Goal: Information Seeking & Learning: Learn about a topic

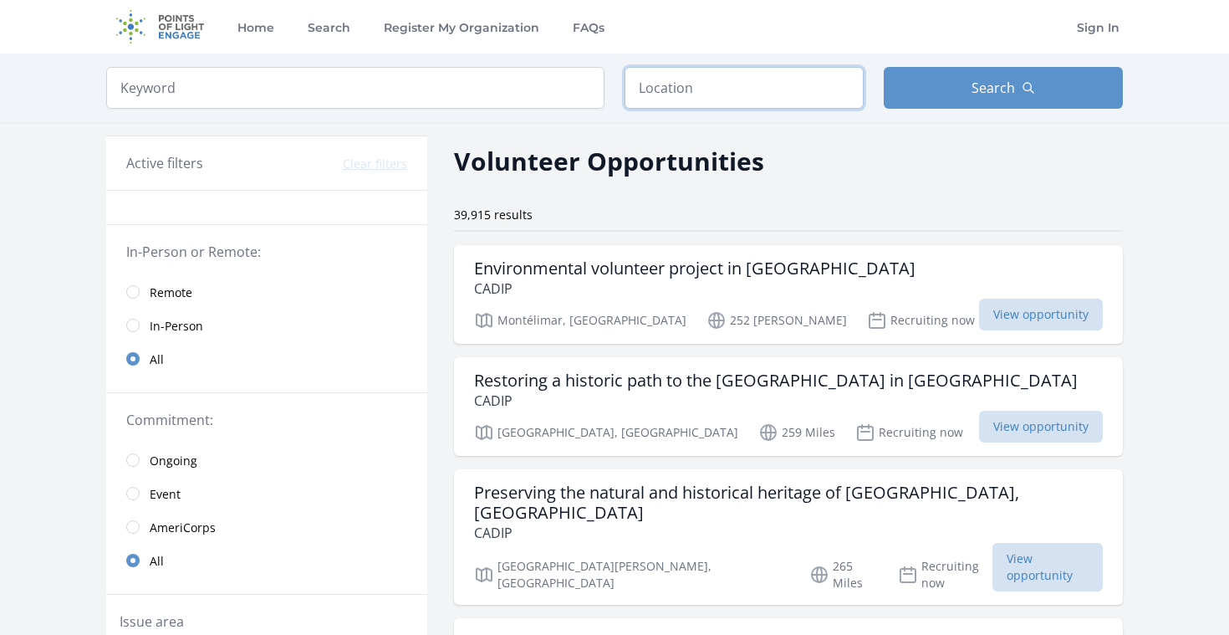
click at [699, 79] on input "text" at bounding box center [744, 88] width 239 height 42
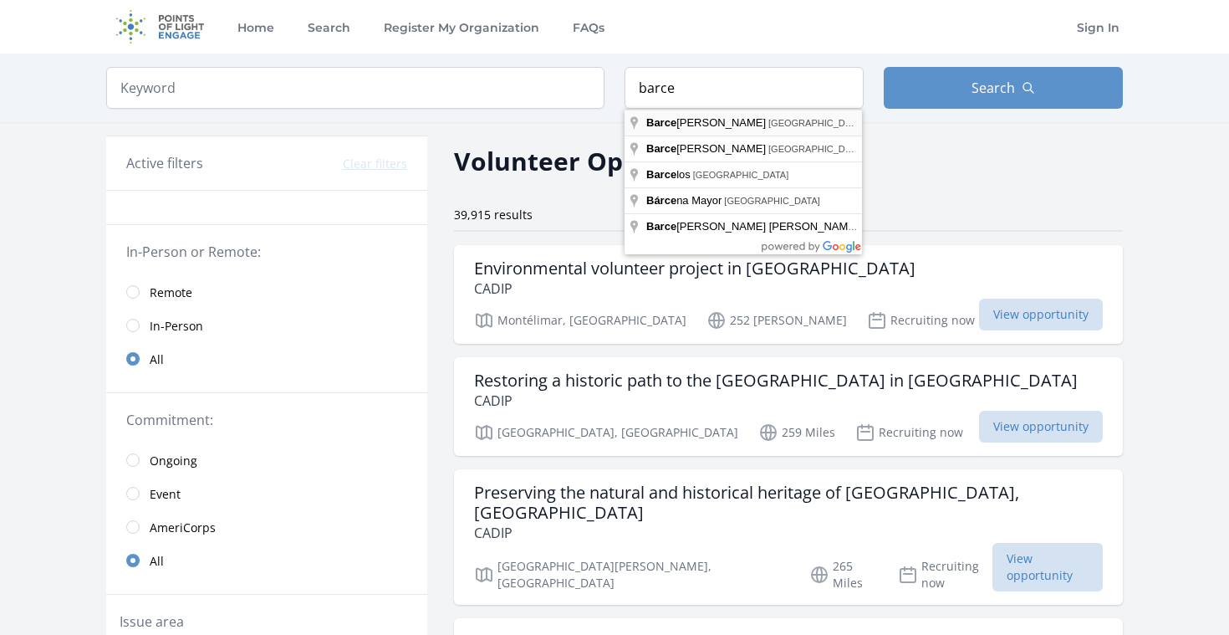
type input "[GEOGRAPHIC_DATA], [GEOGRAPHIC_DATA]"
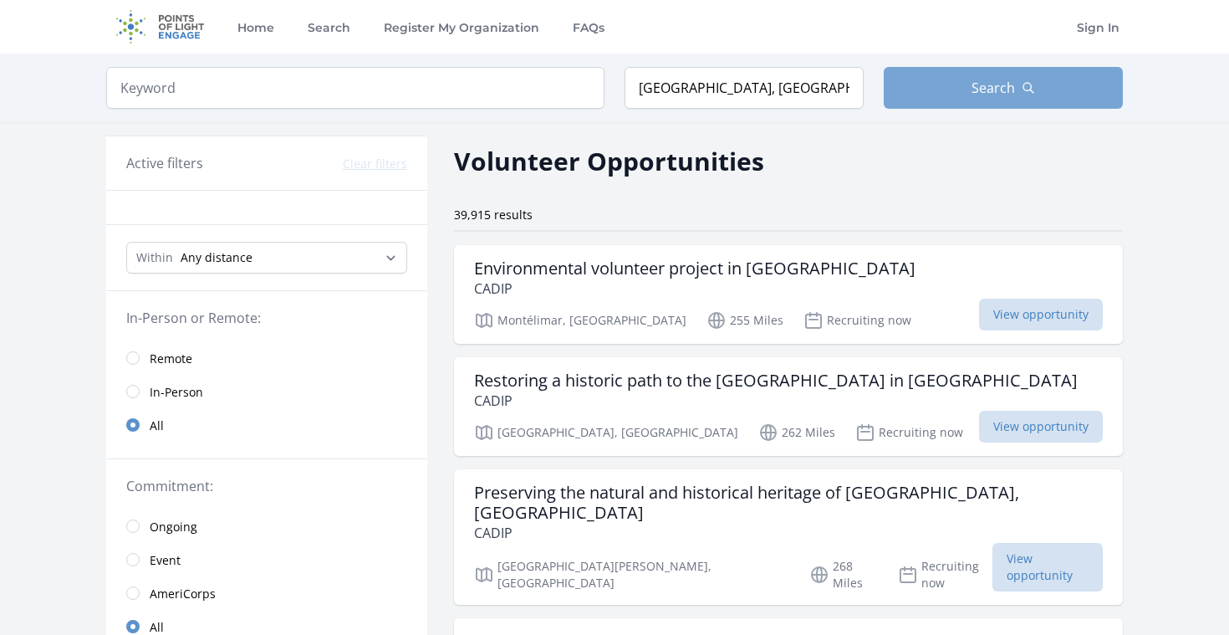
click at [951, 90] on button "Search" at bounding box center [1003, 88] width 239 height 42
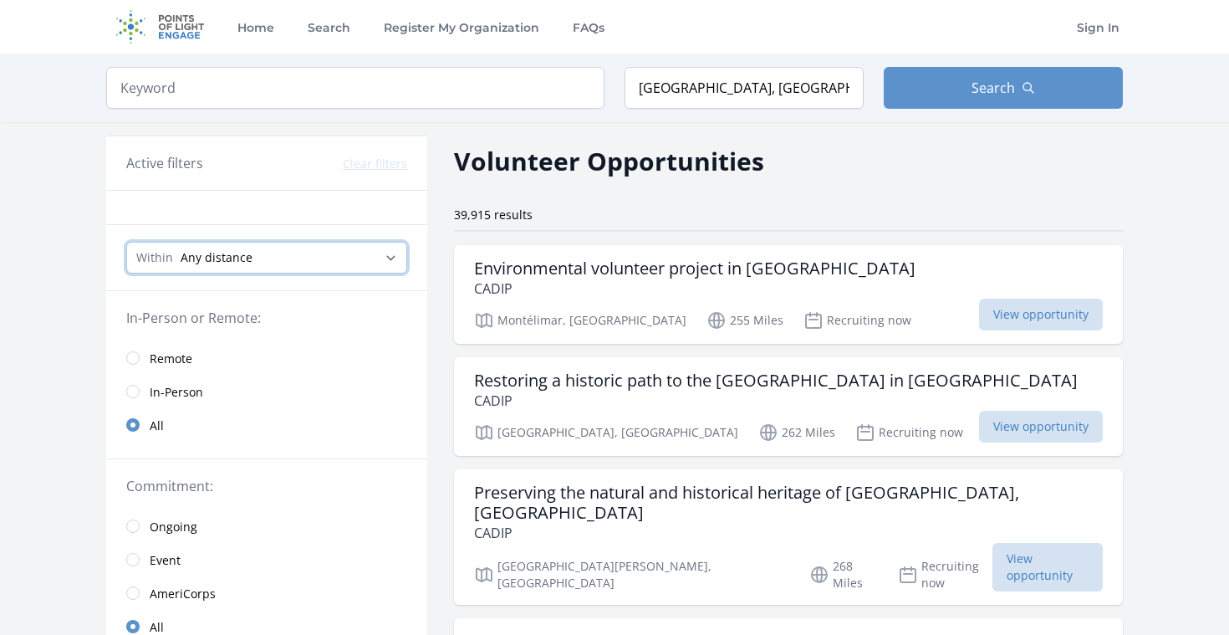
click at [357, 255] on select "Any distance , 5 Miles , 20 Miles , 50 Miles , 100 Miles" at bounding box center [266, 258] width 281 height 32
select select "80467"
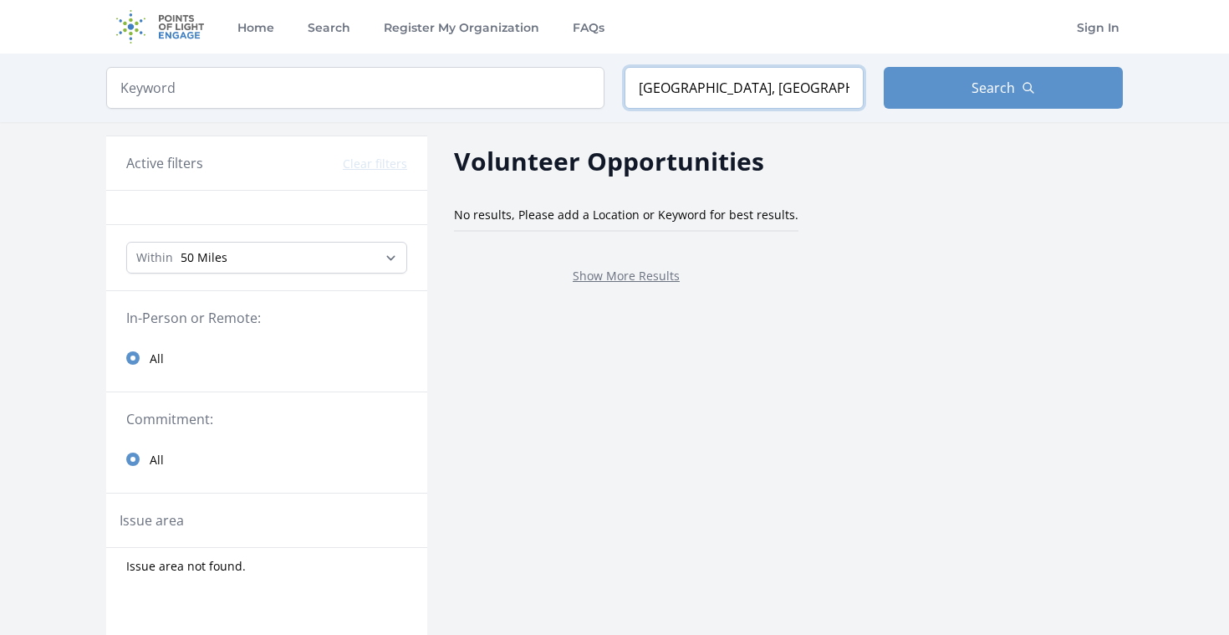
click at [698, 84] on input "[GEOGRAPHIC_DATA], [GEOGRAPHIC_DATA]" at bounding box center [744, 88] width 239 height 42
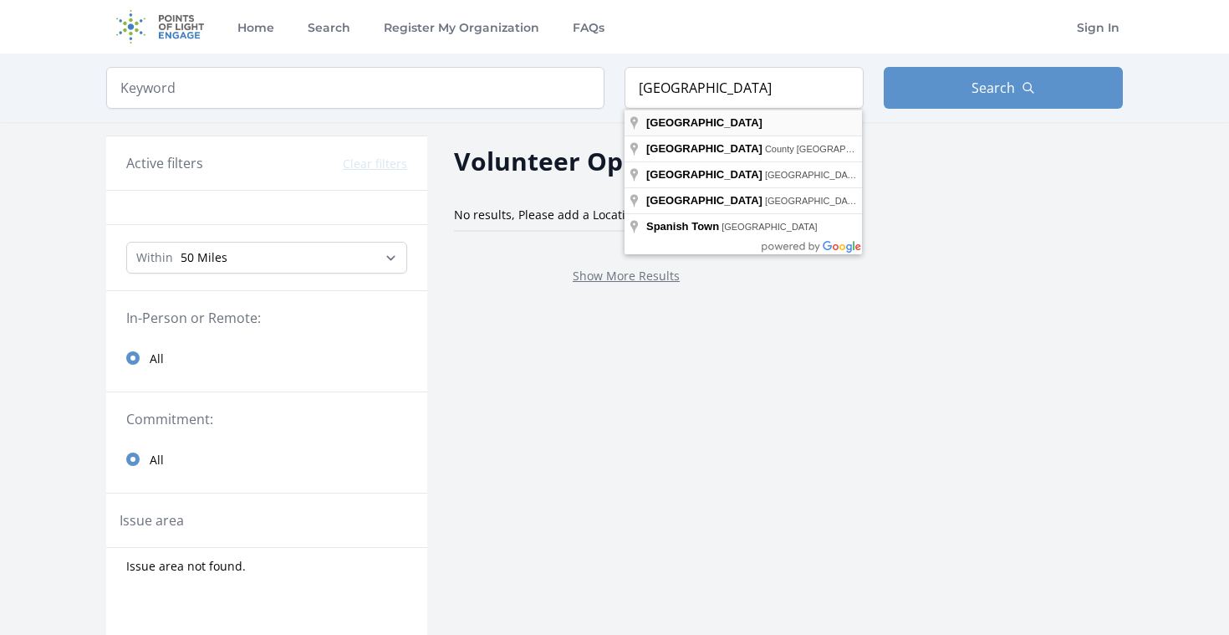
type input "[GEOGRAPHIC_DATA]"
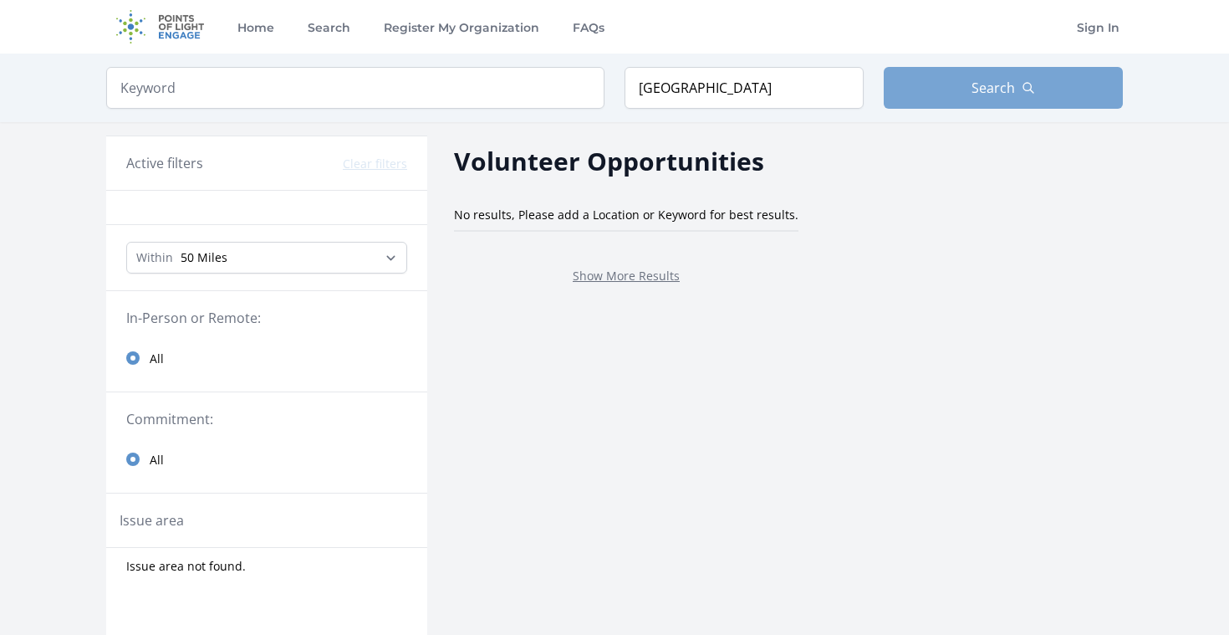
click at [959, 85] on button "Search" at bounding box center [1003, 88] width 239 height 42
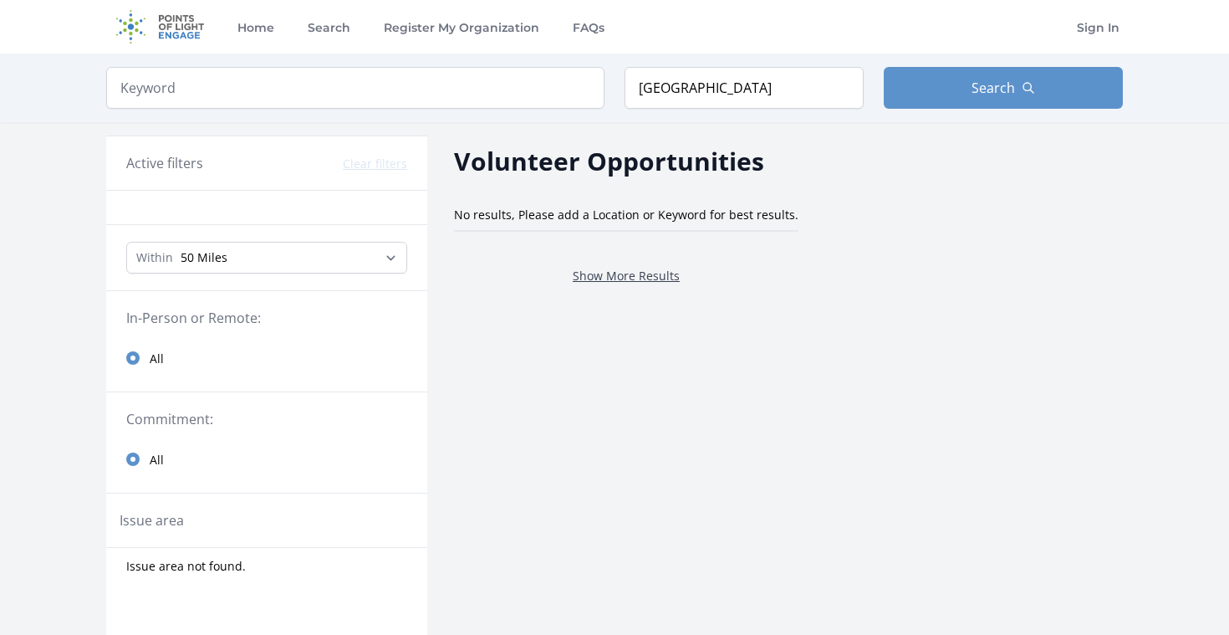
click at [605, 277] on link "Show More Results" at bounding box center [626, 276] width 107 height 16
